Goal: Check status: Check status

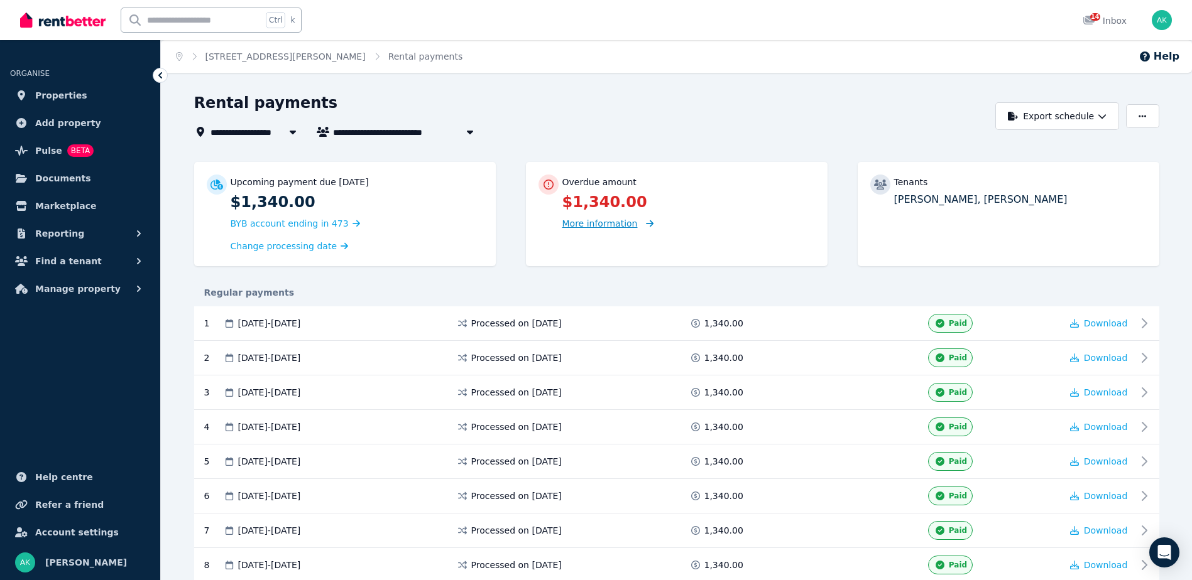
click at [611, 224] on span "More information" at bounding box center [599, 224] width 75 height 10
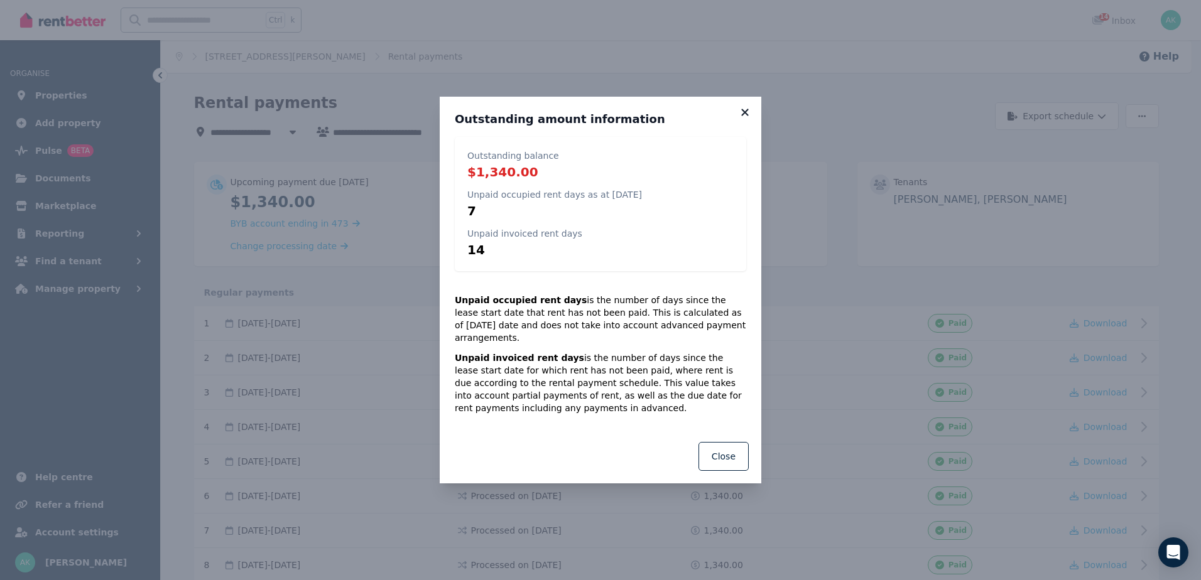
click at [746, 116] on icon at bounding box center [744, 112] width 7 height 7
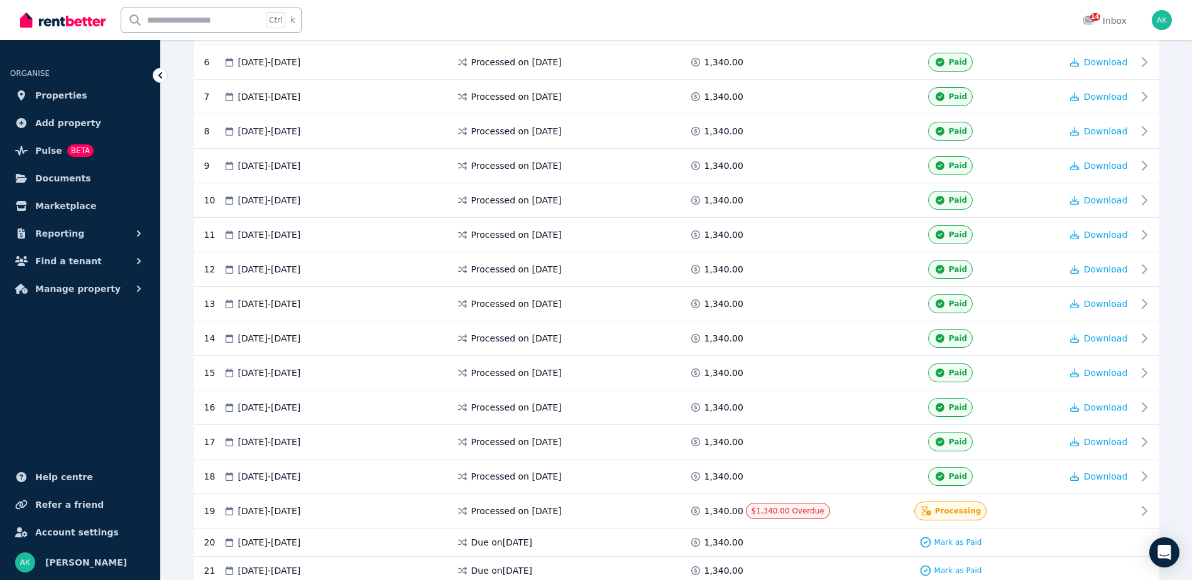
scroll to position [437, 0]
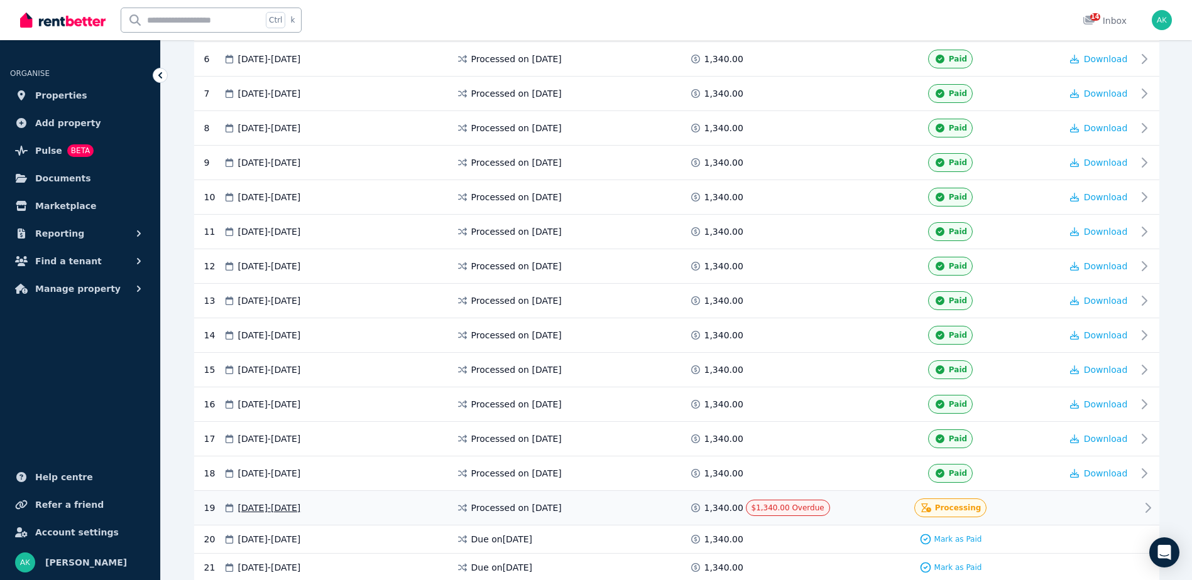
click at [1138, 509] on div "19 02 Sep 2025 - 15 Sep 2025 Processed on 4 Sept 2025 1,340.00 $1,340.00 Overdu…" at bounding box center [676, 508] width 965 height 35
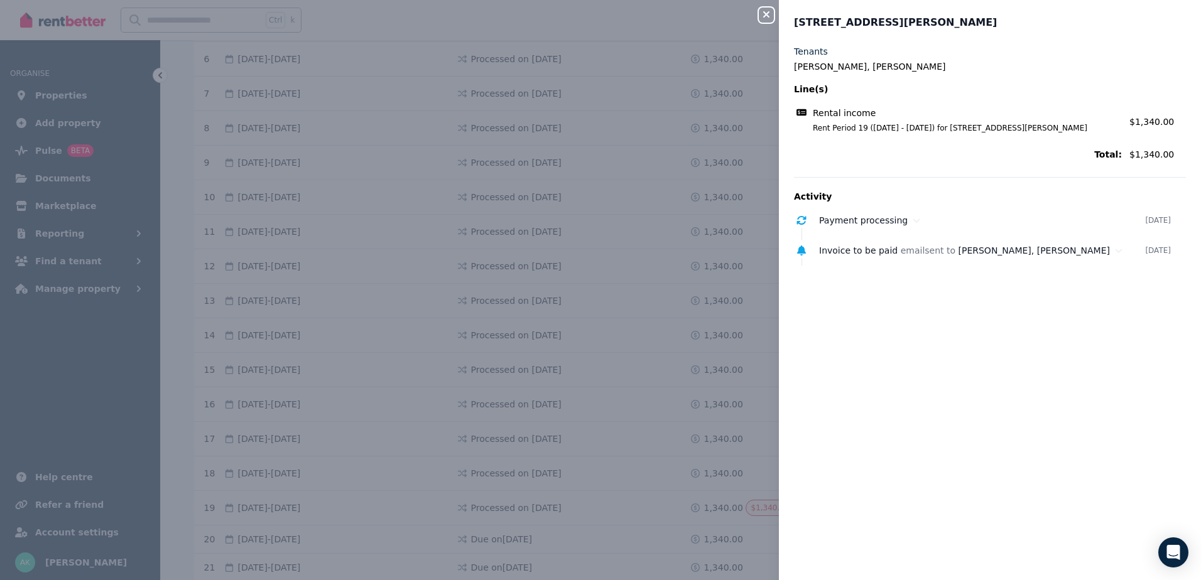
click at [766, 13] on icon "button" at bounding box center [766, 14] width 15 height 10
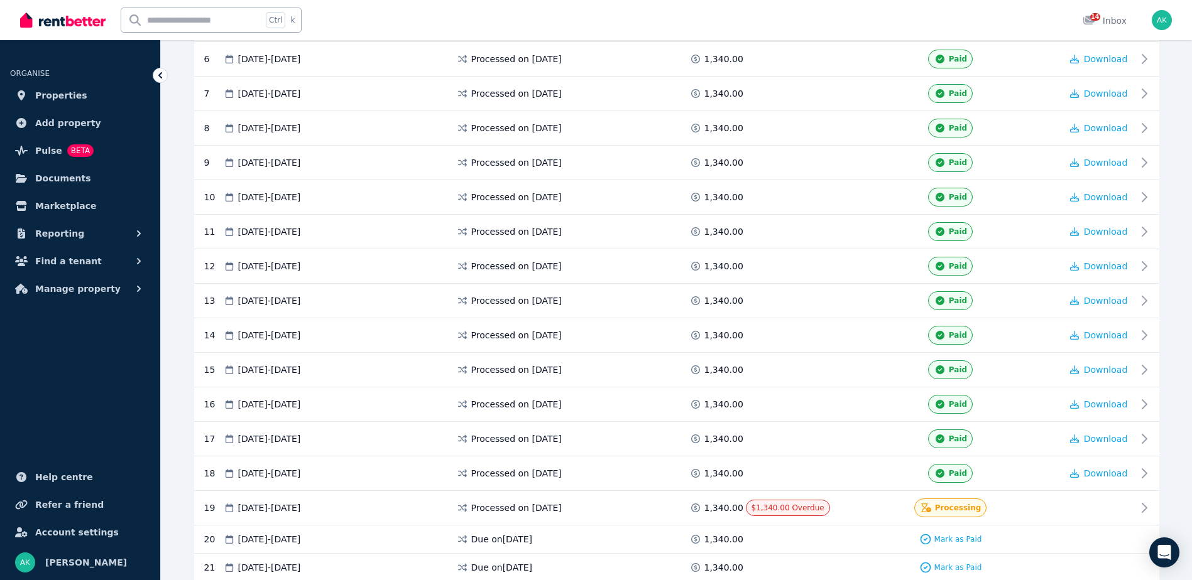
scroll to position [0, 0]
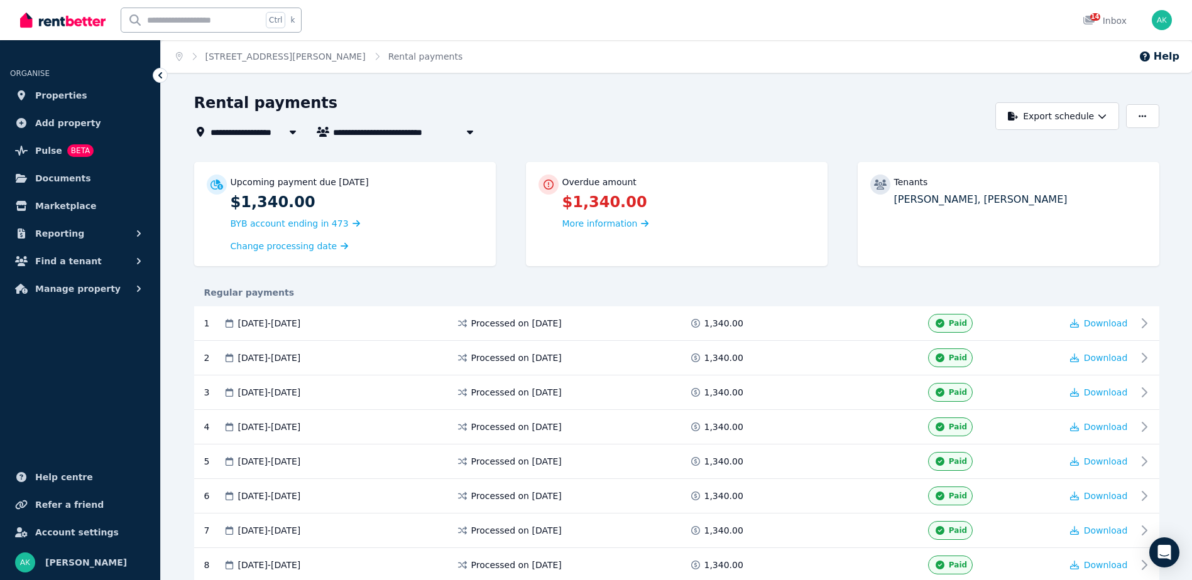
click at [727, 101] on div "Rental payments" at bounding box center [591, 105] width 795 height 24
click at [583, 223] on span "More information" at bounding box center [599, 224] width 75 height 10
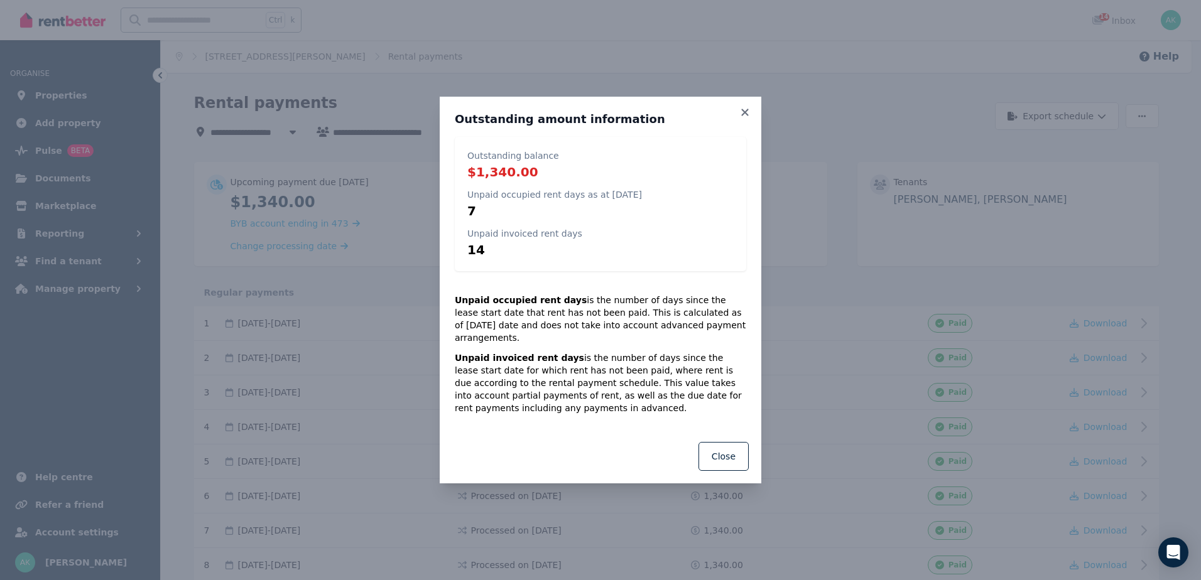
click at [596, 201] on p "Unpaid occupied rent days as at 8 Sept 2025" at bounding box center [554, 194] width 175 height 13
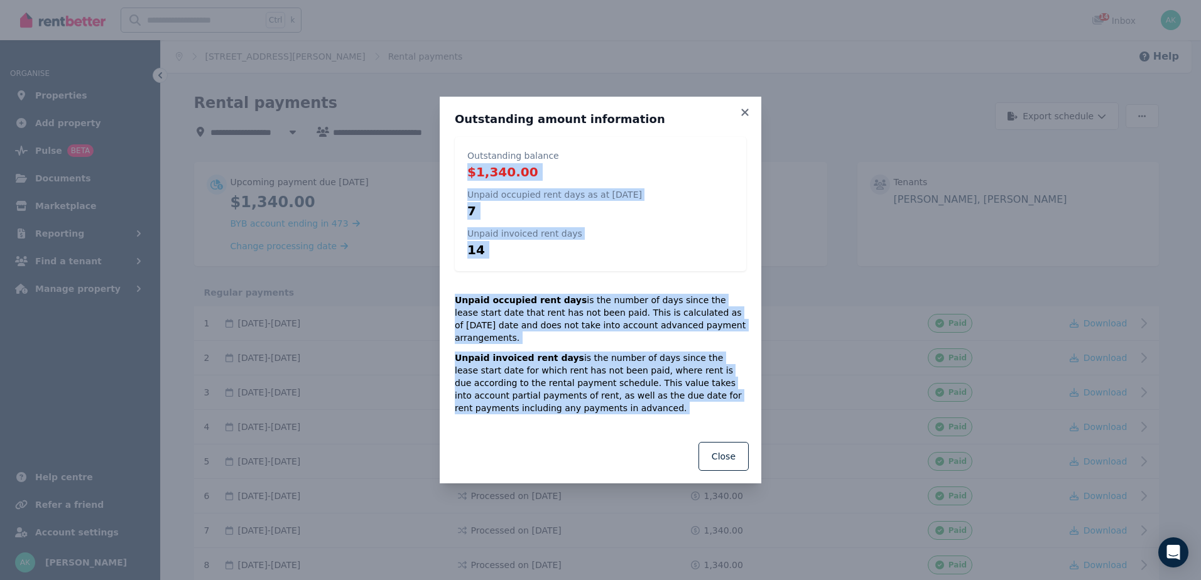
drag, startPoint x: 555, startPoint y: 447, endPoint x: 467, endPoint y: 170, distance: 290.9
click at [467, 170] on div "Outstanding amount information Outstanding balance $1,340.00 Unpaid occupied re…" at bounding box center [601, 290] width 322 height 387
drag, startPoint x: 467, startPoint y: 170, endPoint x: 586, endPoint y: 234, distance: 134.9
click at [586, 234] on div "Outstanding balance $1,340.00 Unpaid occupied rent days as at 8 Sept 2025 7 Unp…" at bounding box center [600, 204] width 291 height 134
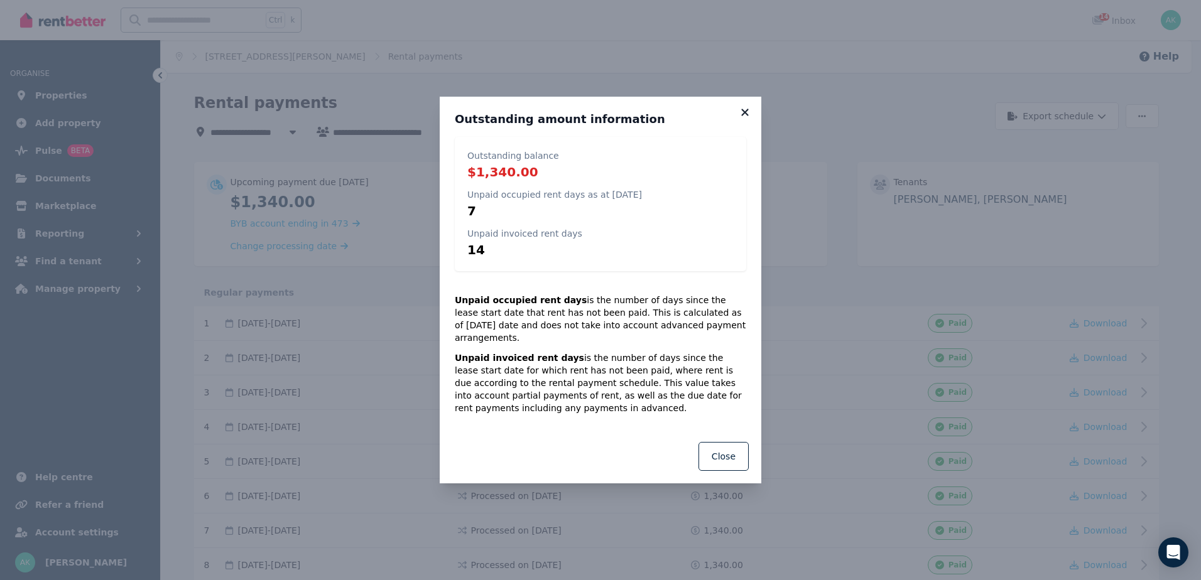
click at [744, 118] on icon at bounding box center [745, 112] width 13 height 11
